Goal: Obtain resource: Download file/media

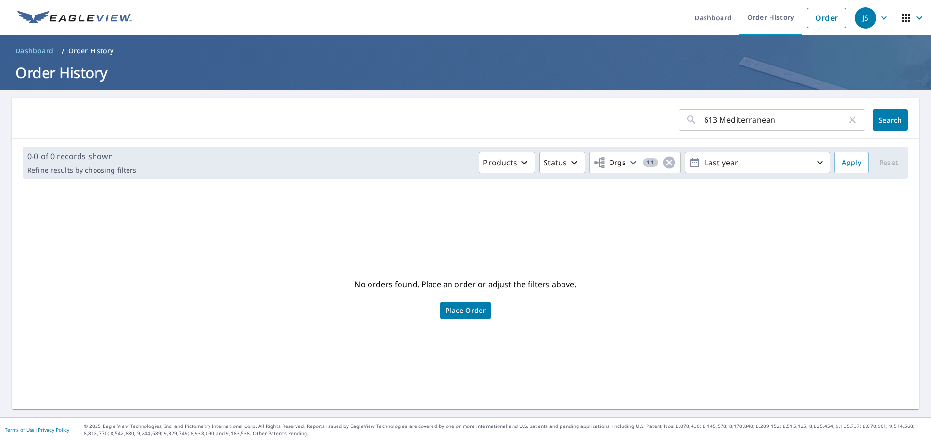
click at [792, 120] on input "613 Mediterranean" at bounding box center [775, 119] width 143 height 27
click at [849, 119] on icon "button" at bounding box center [852, 119] width 7 height 7
click at [780, 117] on input "text" at bounding box center [784, 119] width 161 height 27
type input "1644 [GEOGRAPHIC_DATA]"
click at [888, 125] on button "Search" at bounding box center [890, 119] width 35 height 21
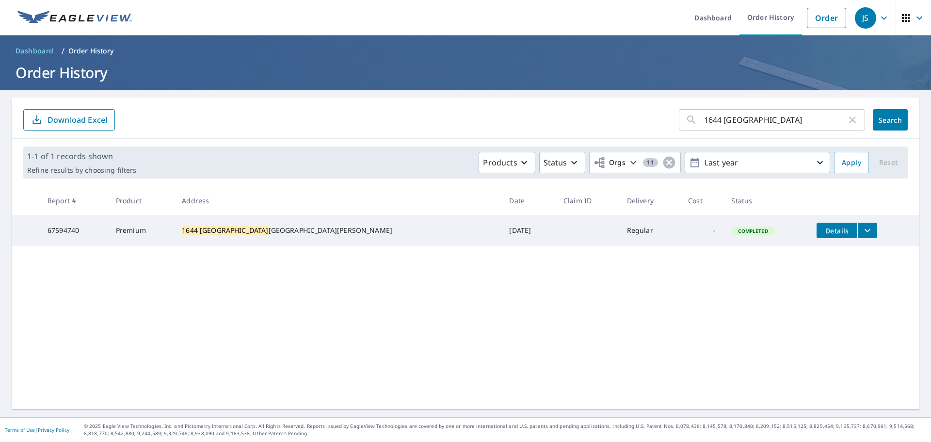
click at [857, 226] on button "filesDropdownBtn-67594740" at bounding box center [867, 231] width 20 height 16
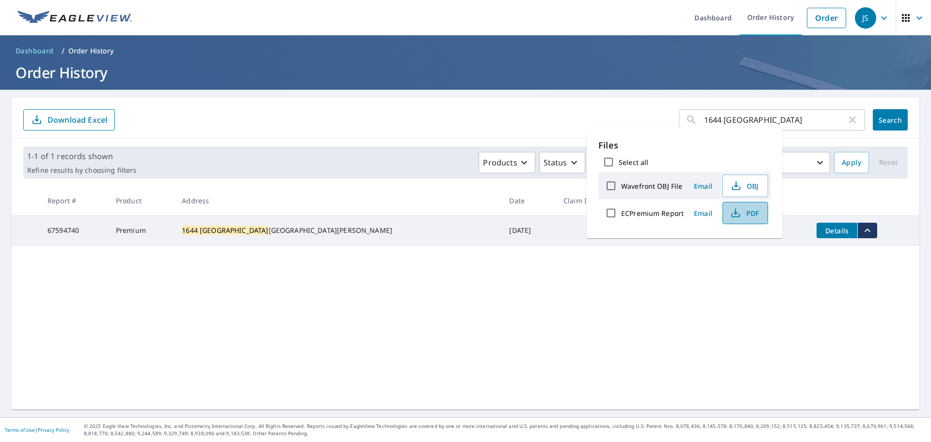
click at [743, 212] on span "PDF" at bounding box center [744, 213] width 31 height 12
click at [473, 20] on ul "Dashboard Order History Order" at bounding box center [494, 17] width 713 height 35
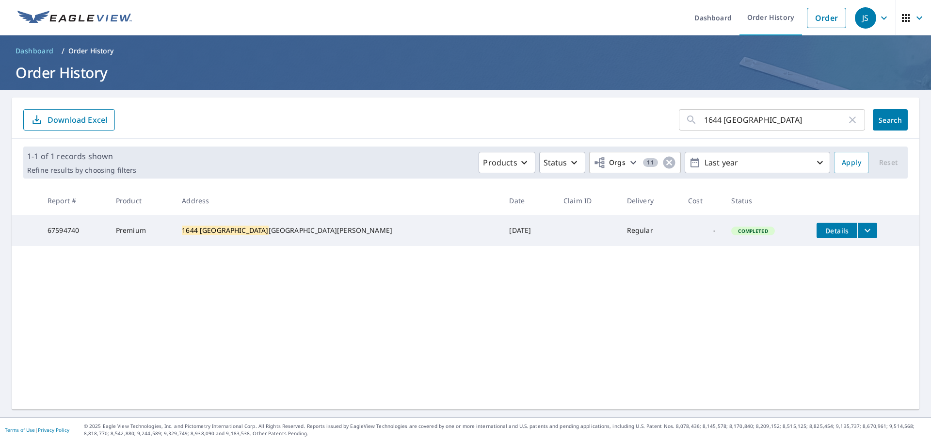
click at [847, 121] on icon "button" at bounding box center [853, 120] width 12 height 12
click at [756, 118] on input "text" at bounding box center [784, 119] width 161 height 27
type input "1016 Columbard"
click at [884, 119] on span "Search" at bounding box center [890, 119] width 19 height 9
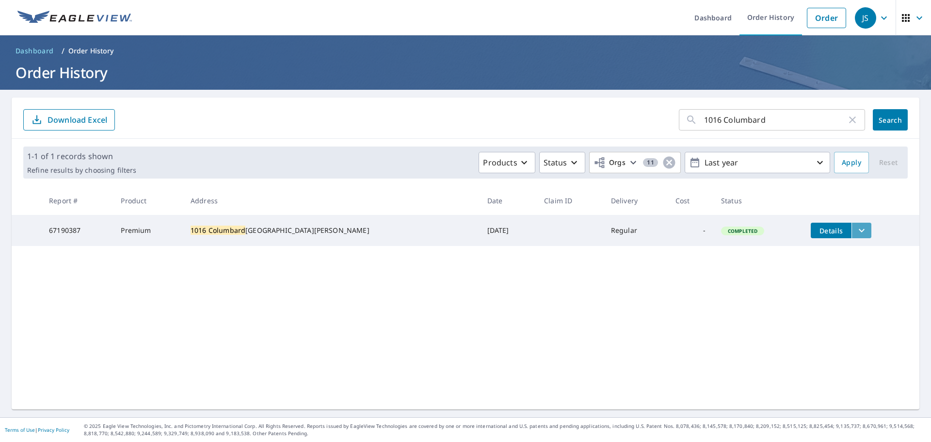
click at [856, 229] on icon "filesDropdownBtn-67190387" at bounding box center [862, 231] width 12 height 12
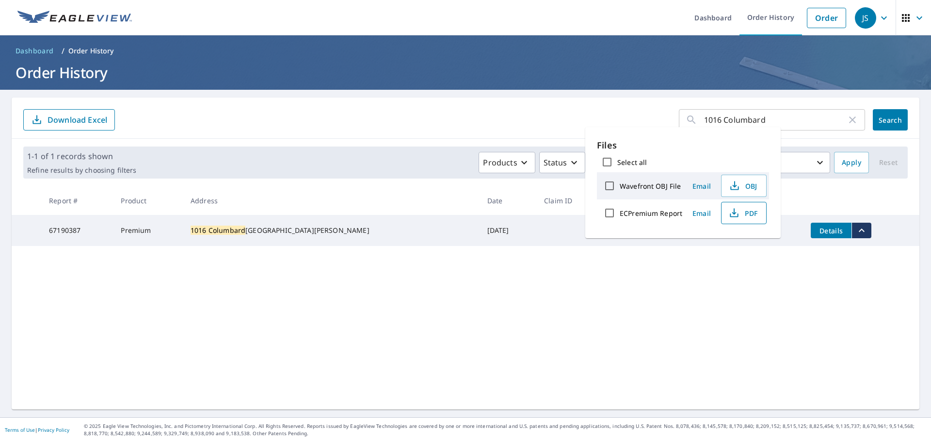
click at [751, 212] on span "PDF" at bounding box center [742, 213] width 31 height 12
